Goal: Check status: Check status

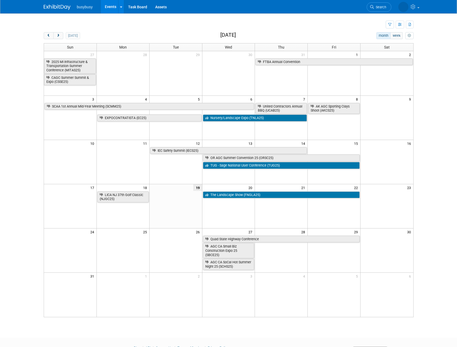
click at [201, 18] on div at bounding box center [229, 16] width 370 height 7
click at [61, 35] on button "next" at bounding box center [58, 35] width 10 height 7
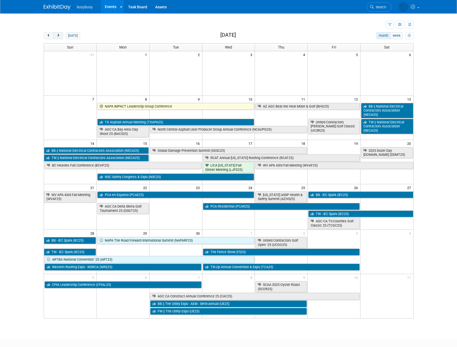
click at [59, 34] on span "next" at bounding box center [58, 35] width 4 height 3
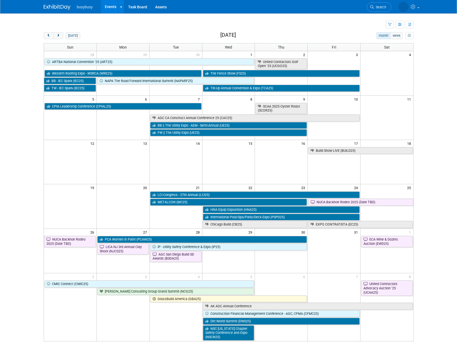
click at [84, 26] on td at bounding box center [215, 24] width 342 height 9
click at [51, 21] on td at bounding box center [215, 24] width 342 height 9
click at [411, 8] on icon at bounding box center [413, 6] width 6 height 5
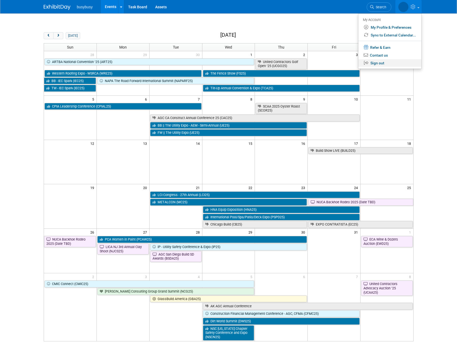
click at [395, 60] on link "Sign out" at bounding box center [389, 63] width 63 height 8
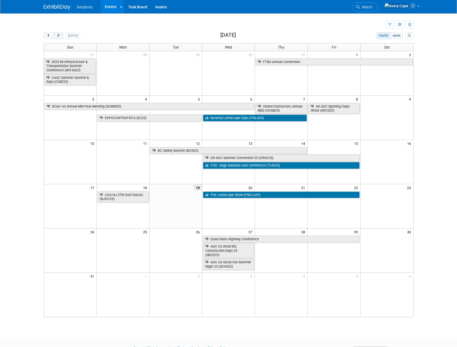
click at [60, 35] on span "next" at bounding box center [58, 35] width 4 height 3
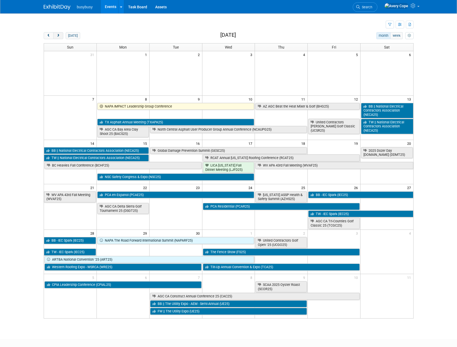
click at [59, 35] on span "next" at bounding box center [58, 35] width 4 height 3
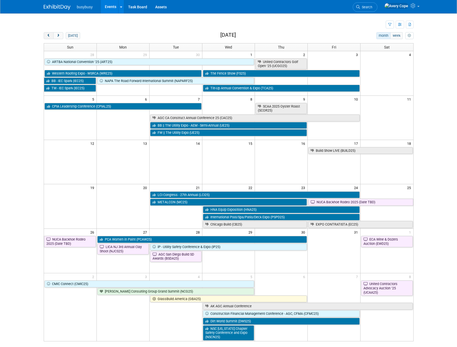
click at [49, 35] on span "prev" at bounding box center [49, 35] width 4 height 3
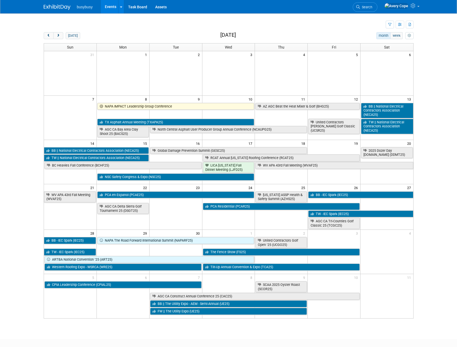
click at [71, 20] on td at bounding box center [215, 24] width 342 height 9
click at [68, 23] on td at bounding box center [215, 24] width 342 height 9
click at [55, 34] on button "next" at bounding box center [58, 35] width 10 height 7
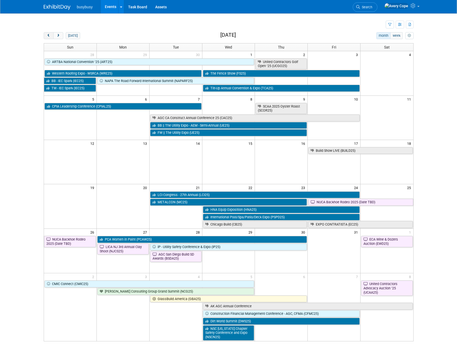
click at [50, 34] on span "prev" at bounding box center [49, 35] width 4 height 3
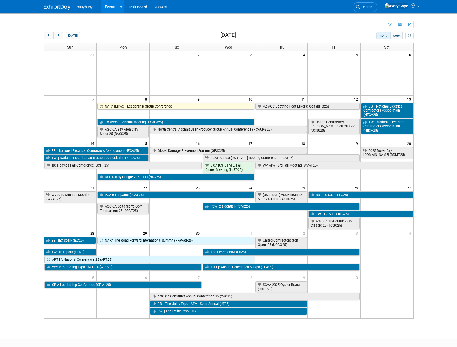
drag, startPoint x: 252, startPoint y: 35, endPoint x: 198, endPoint y: 36, distance: 53.8
click at [198, 36] on div "[DATE] month week [DATE]" at bounding box center [229, 35] width 370 height 7
click at [200, 36] on div "[DATE] month week [DATE]" at bounding box center [229, 35] width 370 height 7
drag, startPoint x: 206, startPoint y: 36, endPoint x: 245, endPoint y: 37, distance: 38.8
click at [243, 36] on div "[DATE] month week [DATE]" at bounding box center [229, 35] width 370 height 7
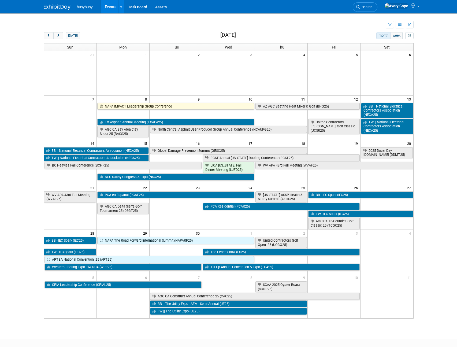
click at [248, 37] on div "[DATE] month week [DATE]" at bounding box center [229, 35] width 370 height 7
drag, startPoint x: 248, startPoint y: 36, endPoint x: 209, endPoint y: 33, distance: 38.6
click at [209, 33] on div "[DATE] month week [DATE]" at bounding box center [229, 35] width 370 height 7
click at [220, 33] on h2 "[DATE]" at bounding box center [228, 35] width 16 height 6
drag, startPoint x: 215, startPoint y: 34, endPoint x: 259, endPoint y: 35, distance: 44.5
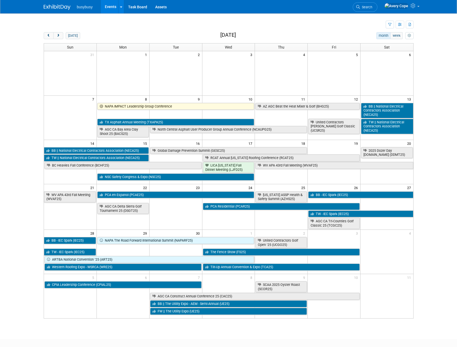
click at [259, 35] on div "[DATE] month week [DATE]" at bounding box center [229, 35] width 370 height 7
click at [259, 36] on div "[DATE] month week [DATE]" at bounding box center [229, 35] width 370 height 7
drag, startPoint x: 245, startPoint y: 35, endPoint x: 208, endPoint y: 35, distance: 37.5
click at [208, 35] on div "[DATE] month week [DATE]" at bounding box center [229, 35] width 370 height 7
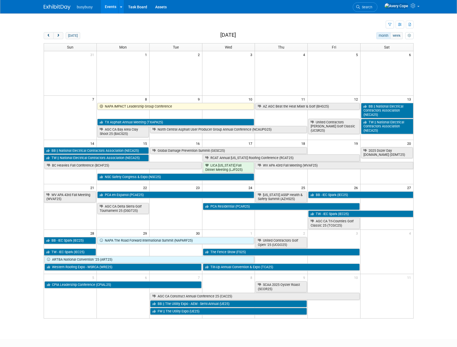
click at [53, 23] on td at bounding box center [215, 24] width 342 height 9
click at [122, 25] on td at bounding box center [215, 24] width 342 height 9
